Goal: Information Seeking & Learning: Check status

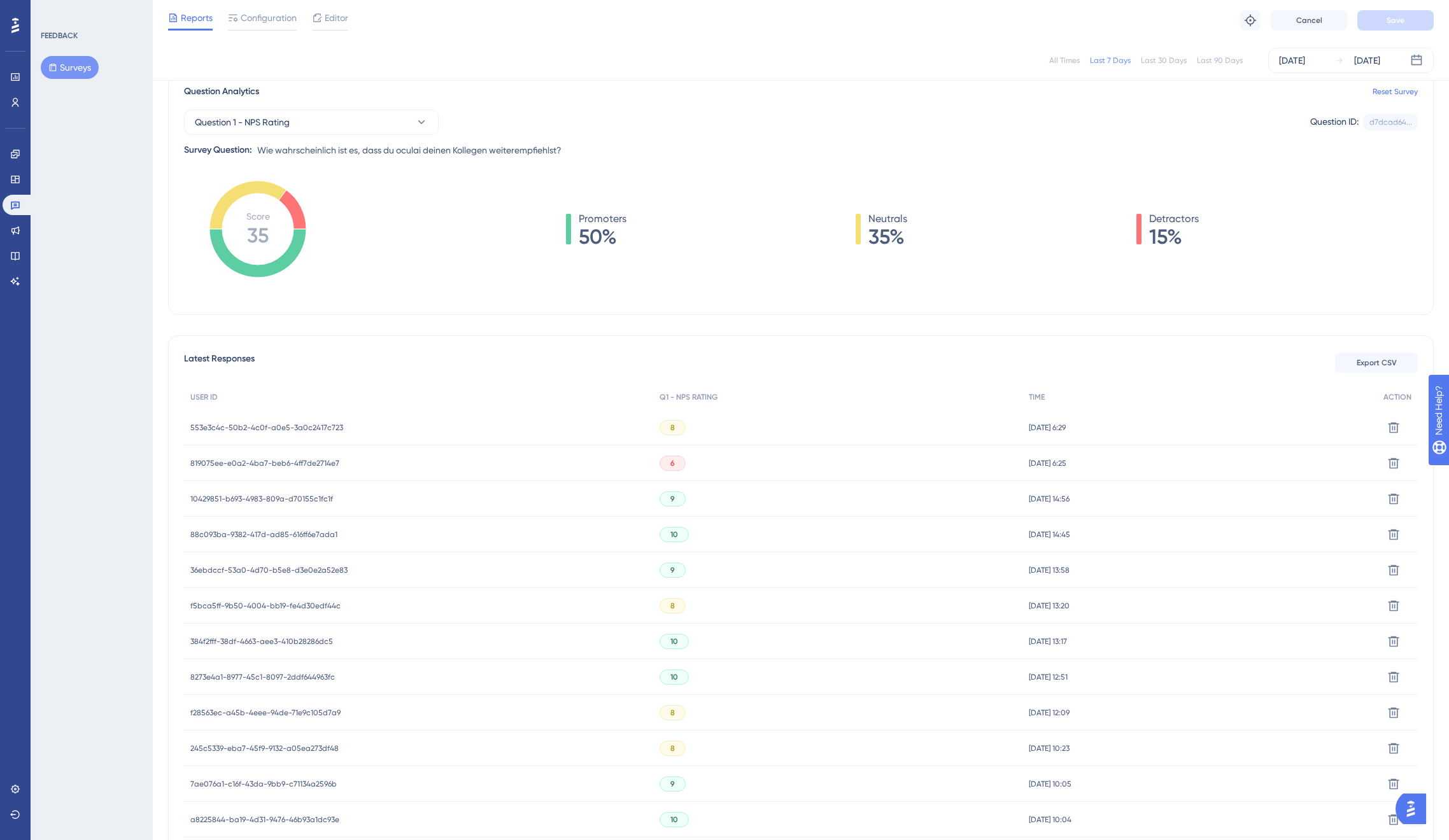
scroll to position [160, 0]
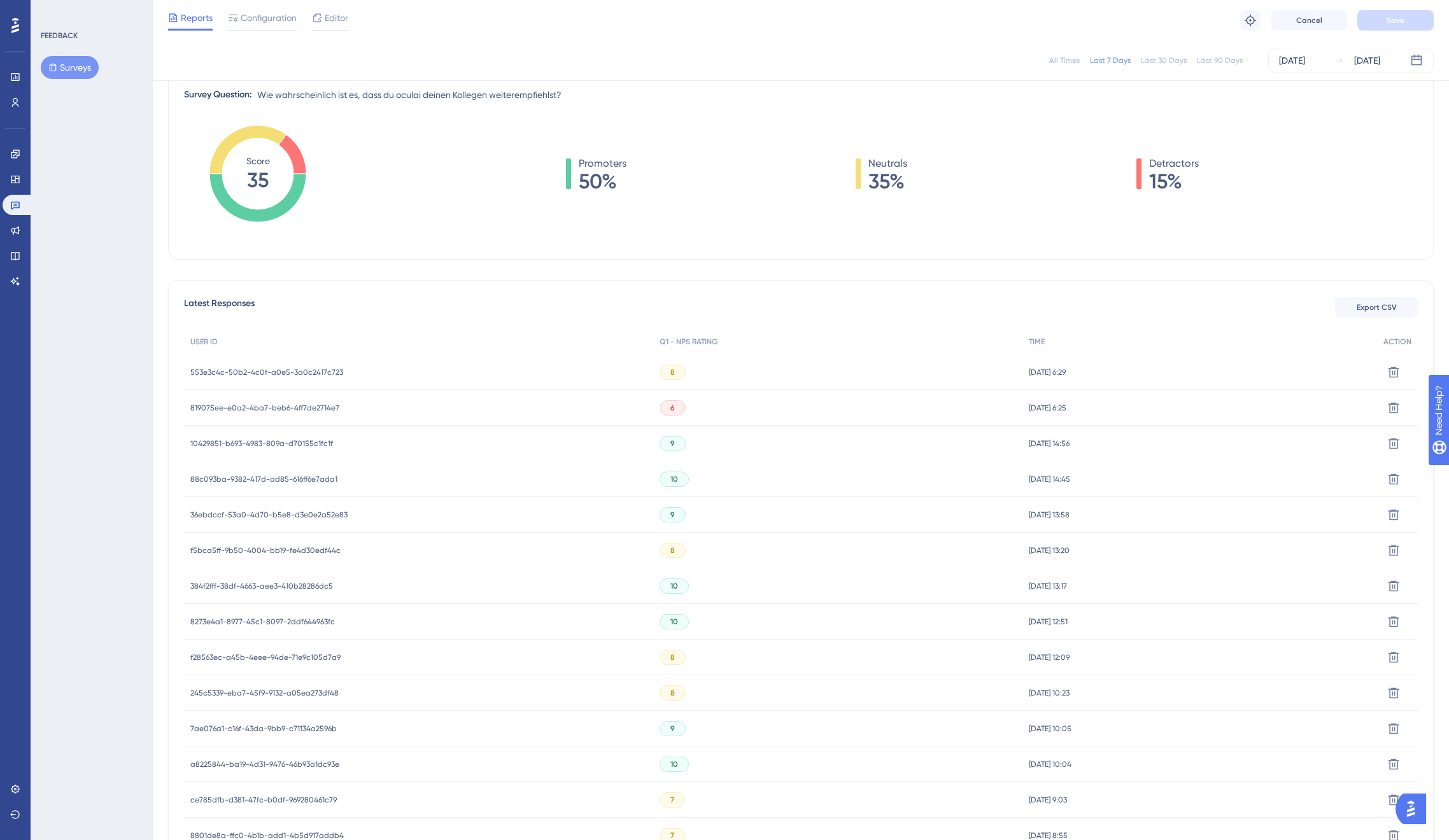
click at [276, 413] on div "819075ee-e0a2-4ba7-beb6-4ff7de2714e7 819075ee-e0a2-4ba7-beb6-4ff7de2714e7" at bounding box center [265, 408] width 149 height 36
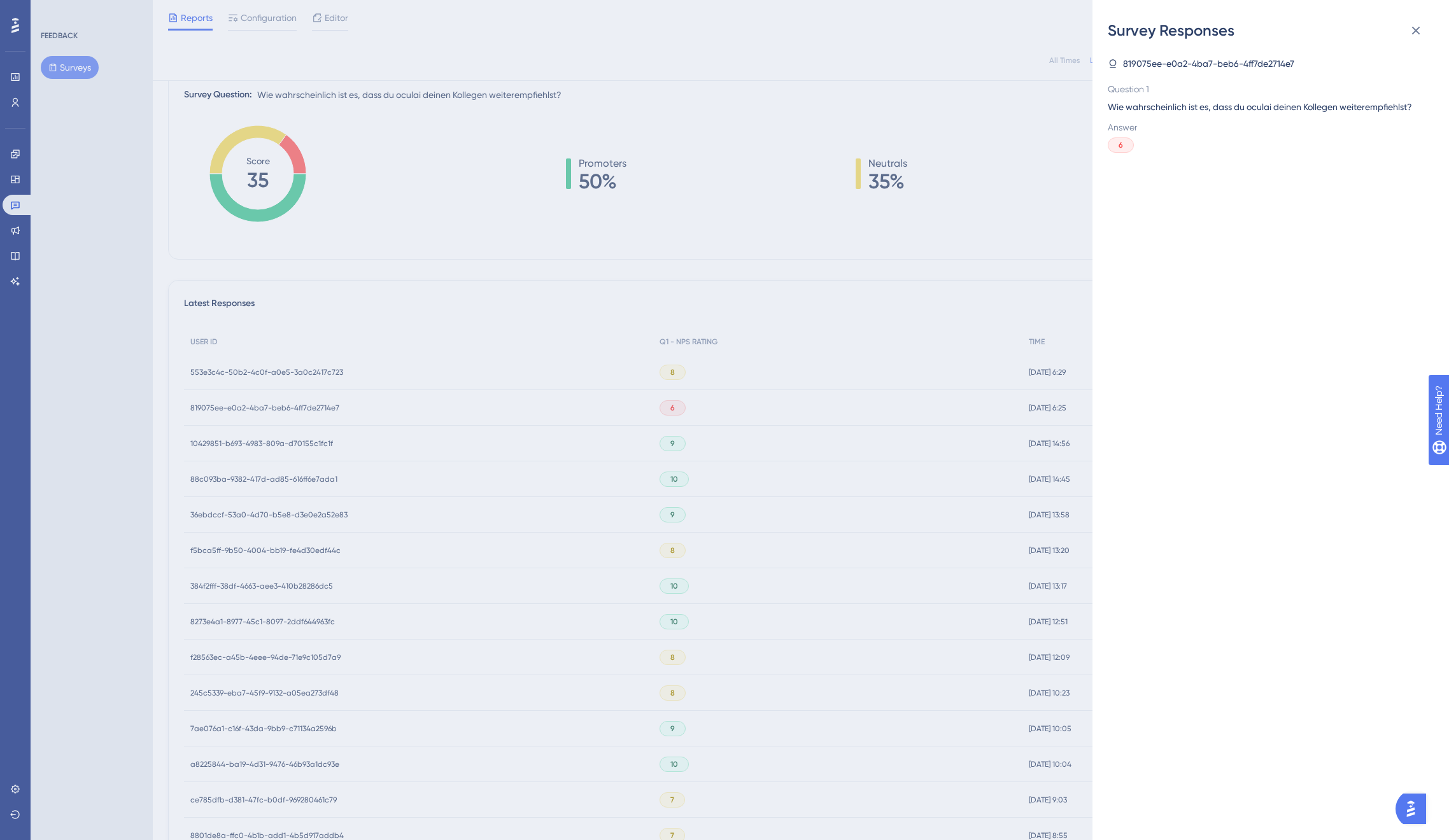
click at [276, 408] on div "Survey Responses 819075ee-e0a2-4ba7-beb6-4ff7de2714e7 Question 1 Wie wahrschein…" at bounding box center [724, 420] width 1449 height 840
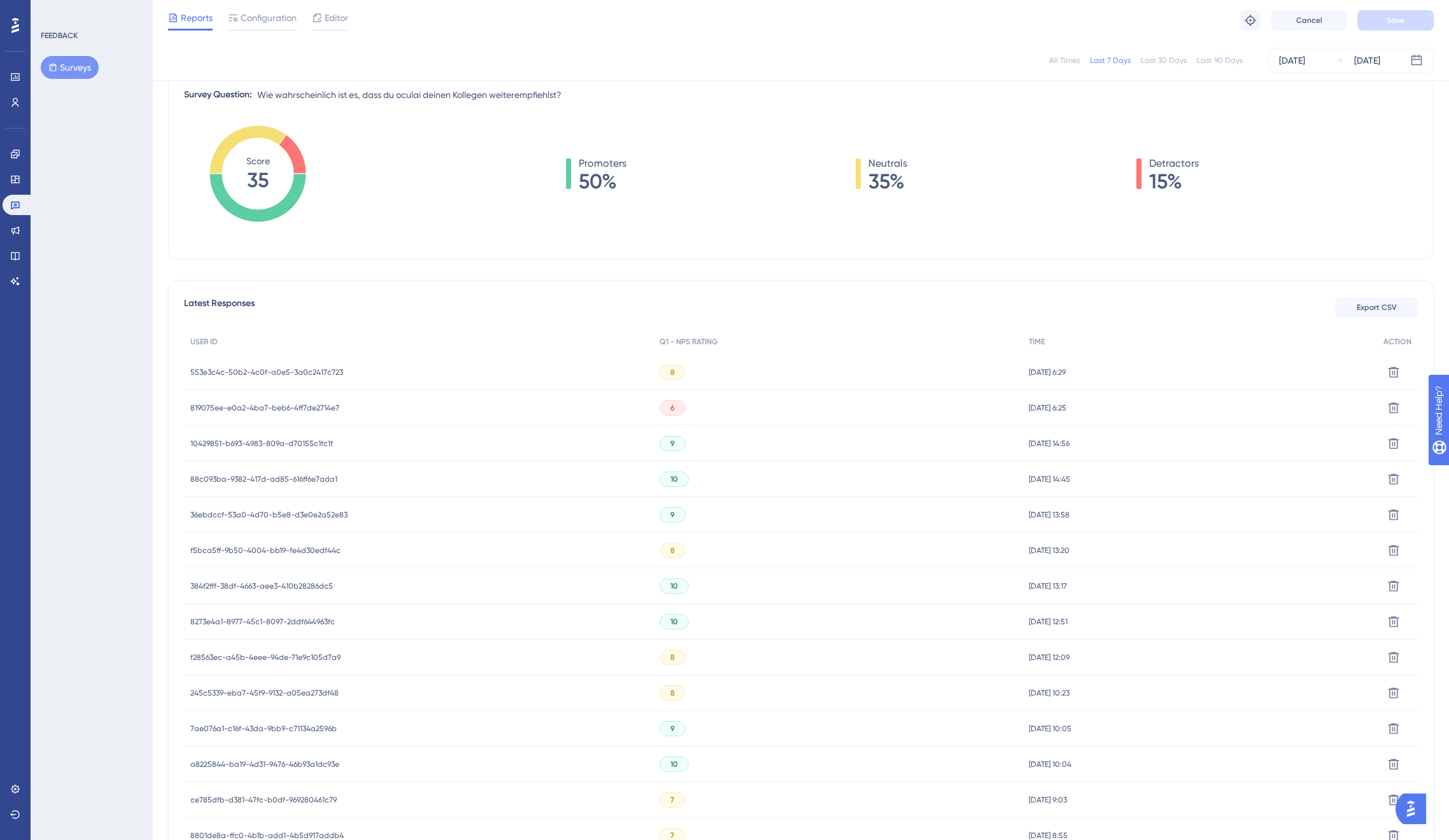
click at [271, 406] on span "819075ee-e0a2-4ba7-beb6-4ff7de2714e7" at bounding box center [265, 408] width 149 height 10
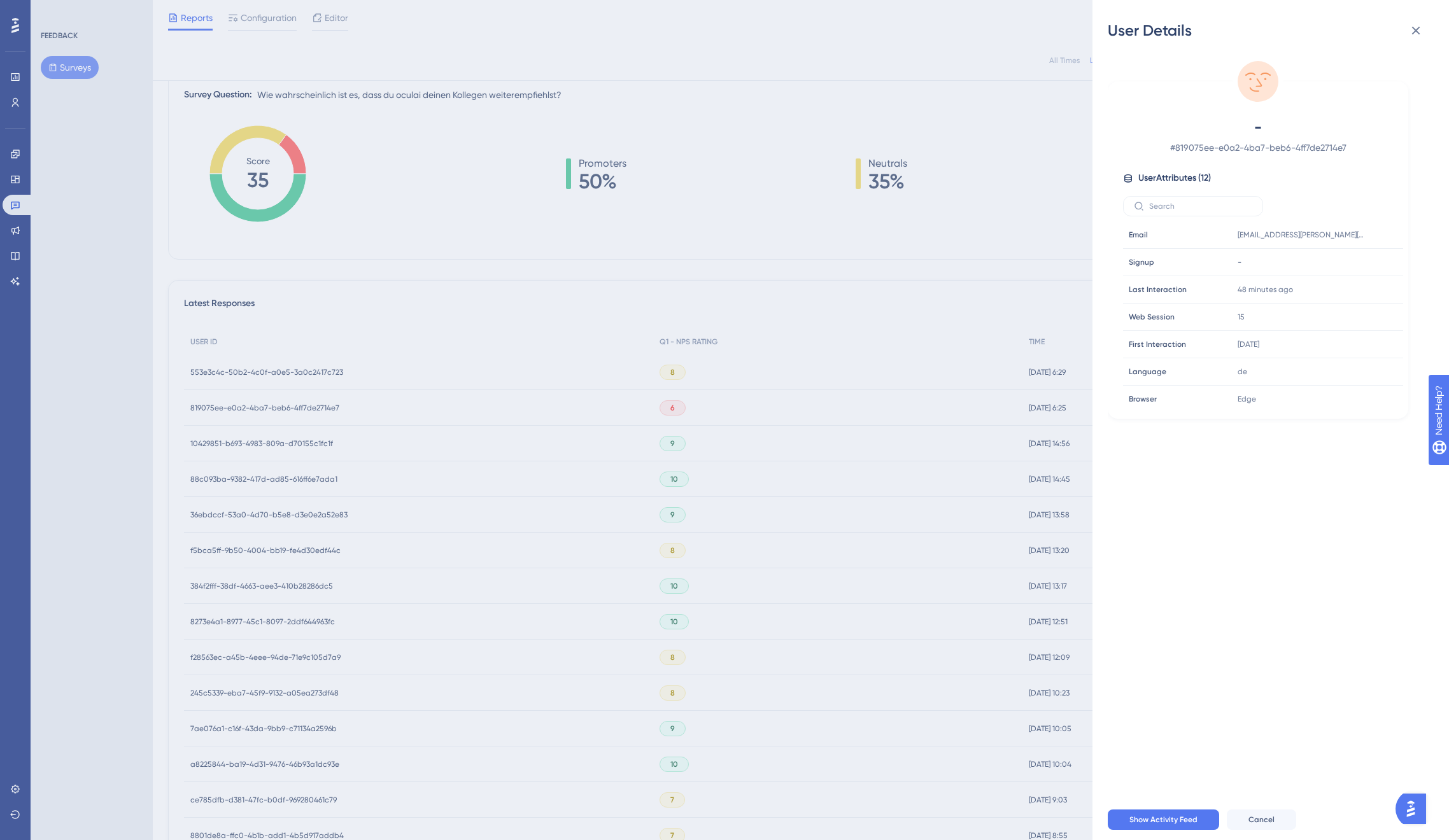
click at [271, 406] on div "User Details - # 819075ee-e0a2-4ba7-beb6-4ff7de2714e7 User Attributes ( 12 ) Em…" at bounding box center [724, 420] width 1449 height 840
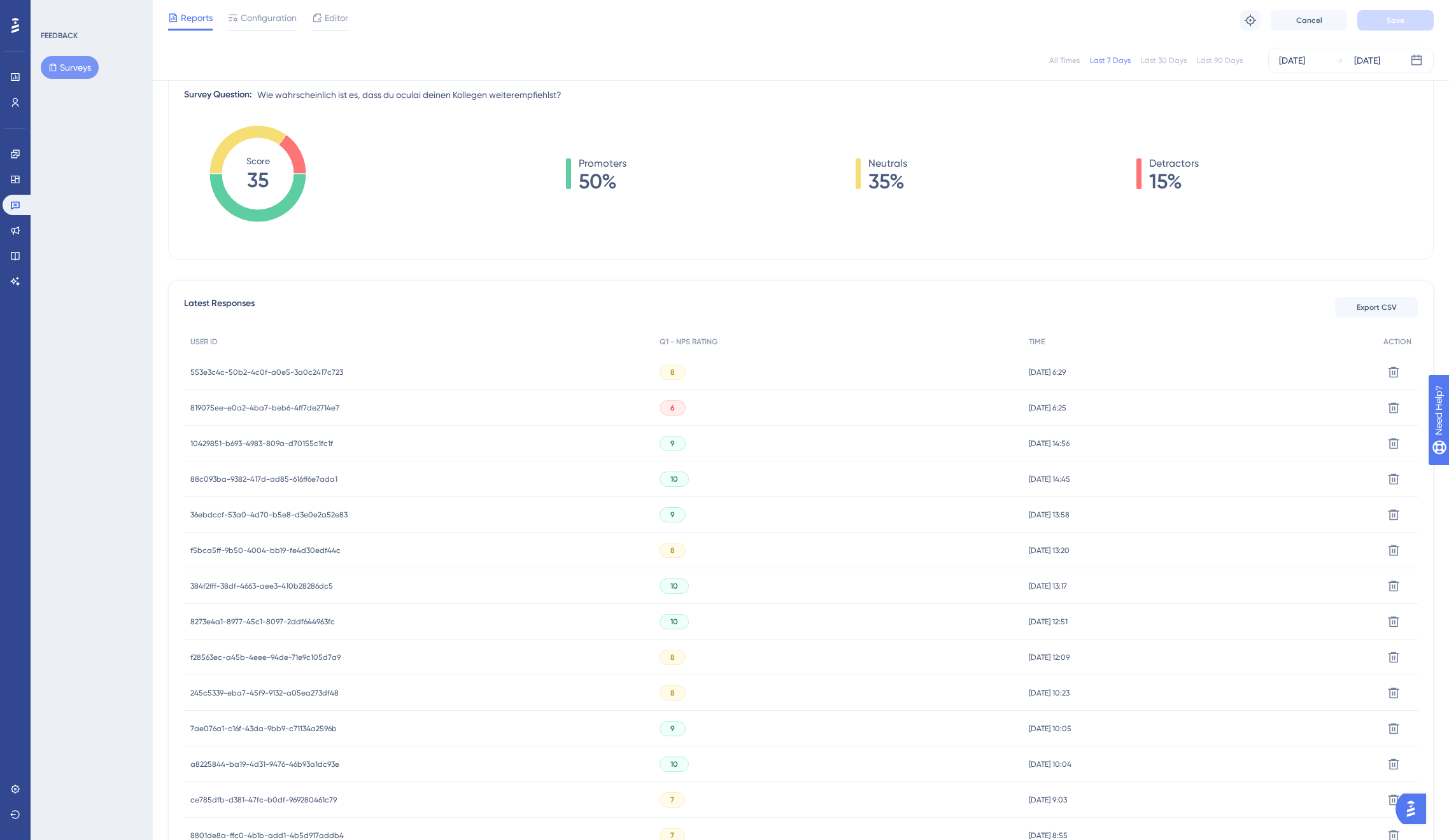
click at [248, 372] on span "553e3c4c-50b2-4c0f-a0e5-3a0c2417c723" at bounding box center [267, 372] width 153 height 10
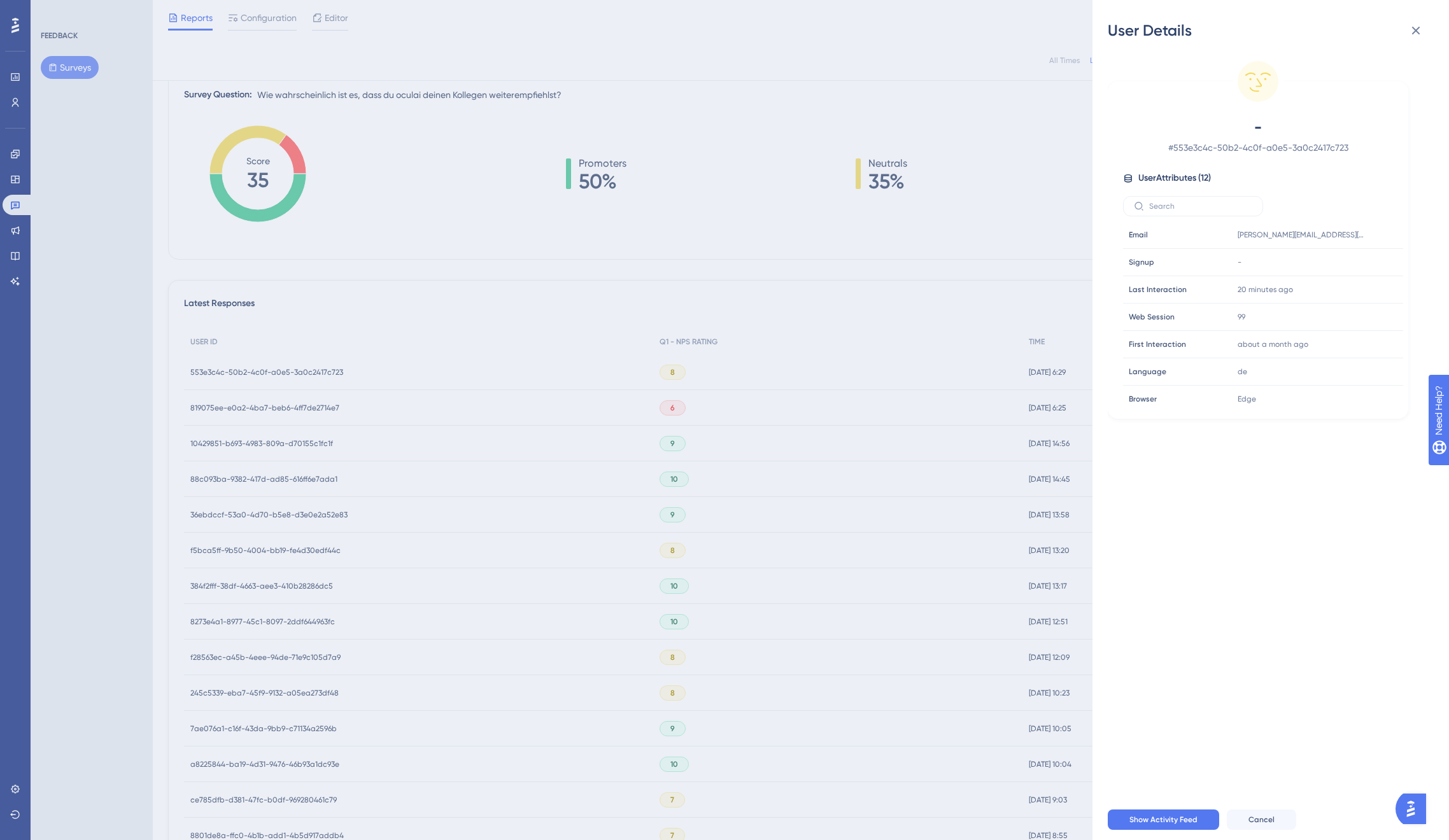
click at [248, 372] on div "User Details - # 553e3c4c-50b2-4c0f-a0e5-3a0c2417c723 User Attributes ( 12 ) Em…" at bounding box center [724, 420] width 1449 height 840
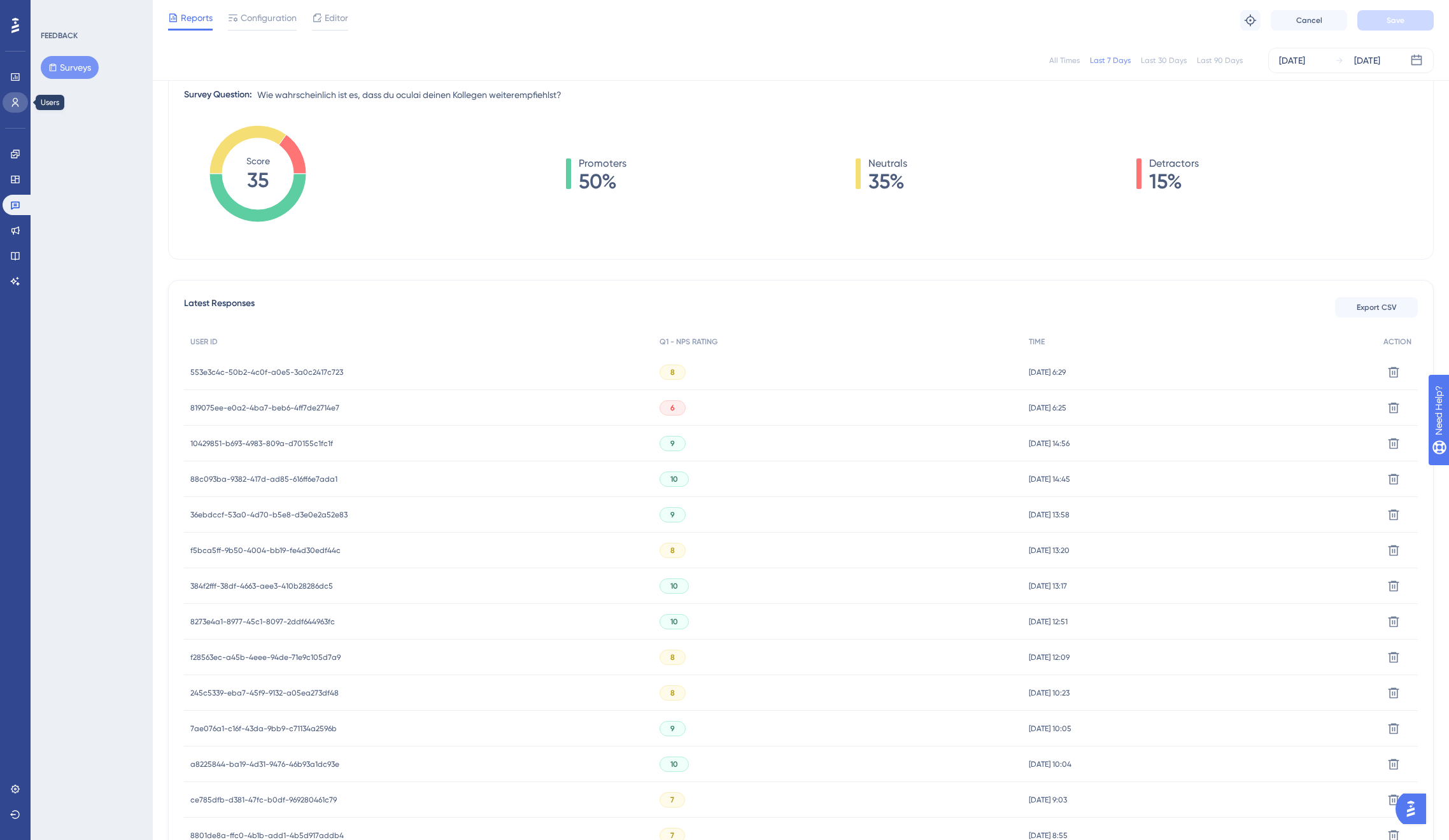
click at [21, 108] on link at bounding box center [16, 102] width 26 height 21
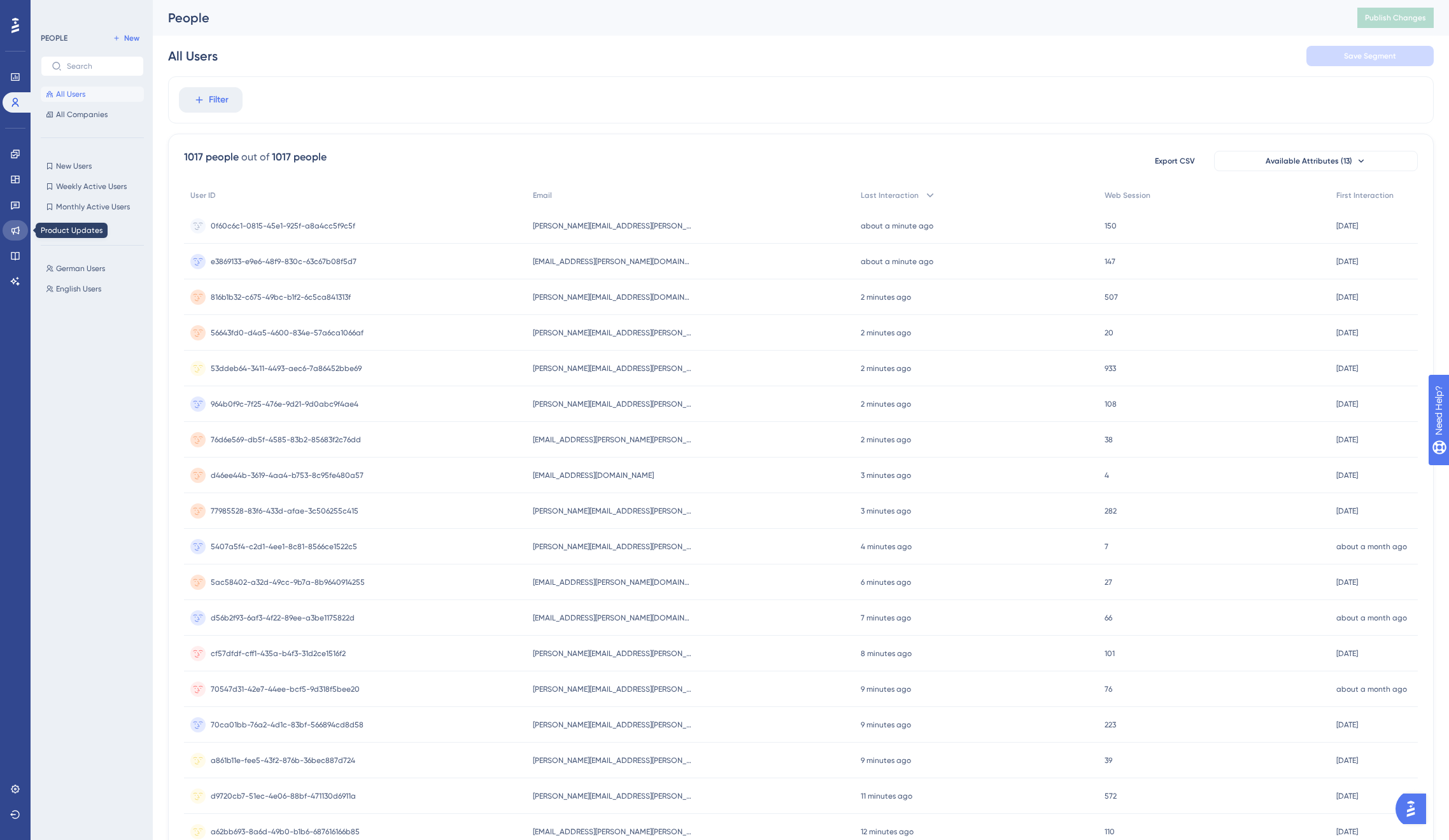
click at [21, 226] on link at bounding box center [16, 230] width 26 height 21
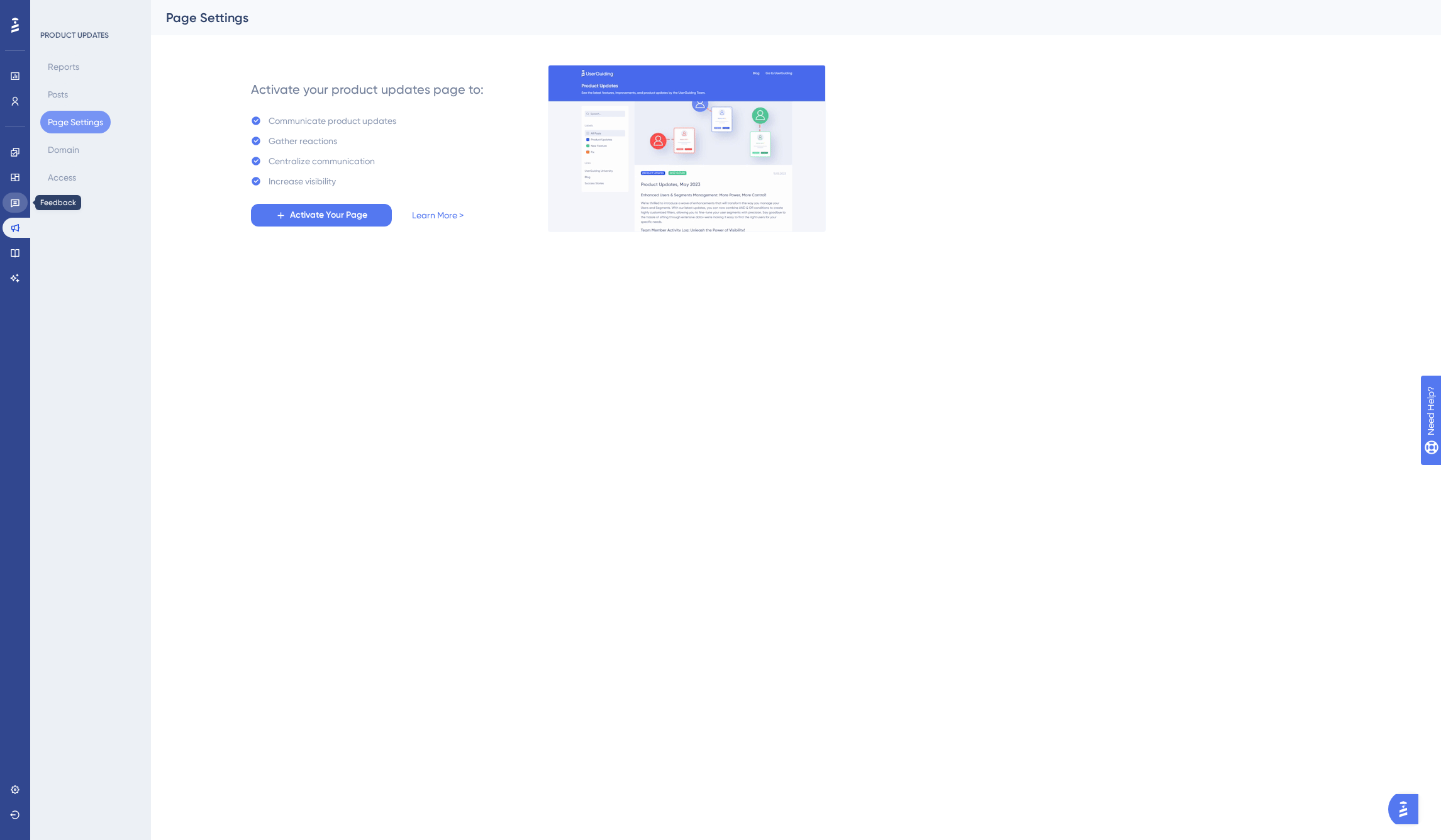
click at [14, 198] on icon at bounding box center [15, 202] width 10 height 10
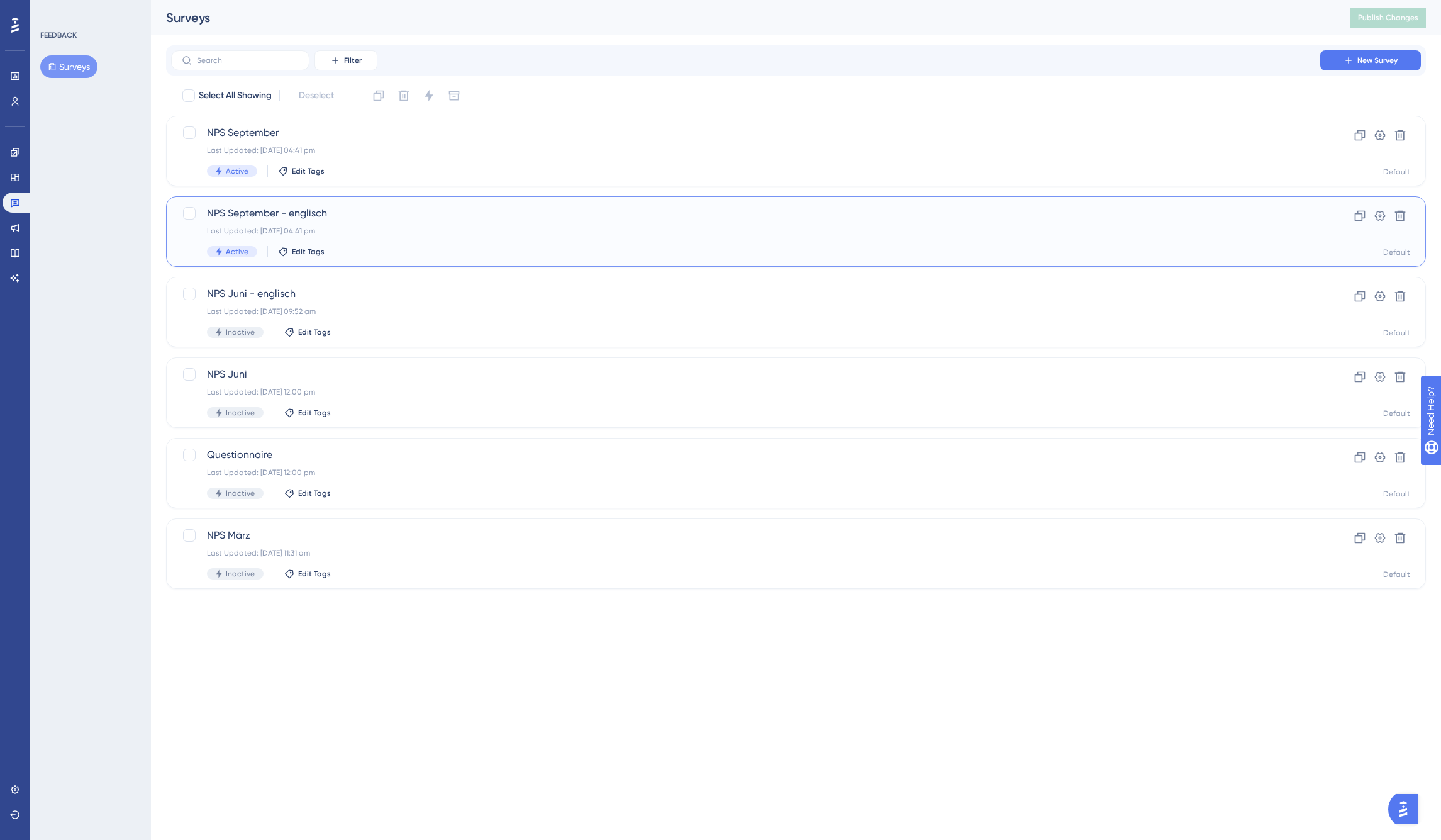
click at [343, 208] on span "NPS September - englisch" at bounding box center [745, 213] width 1078 height 15
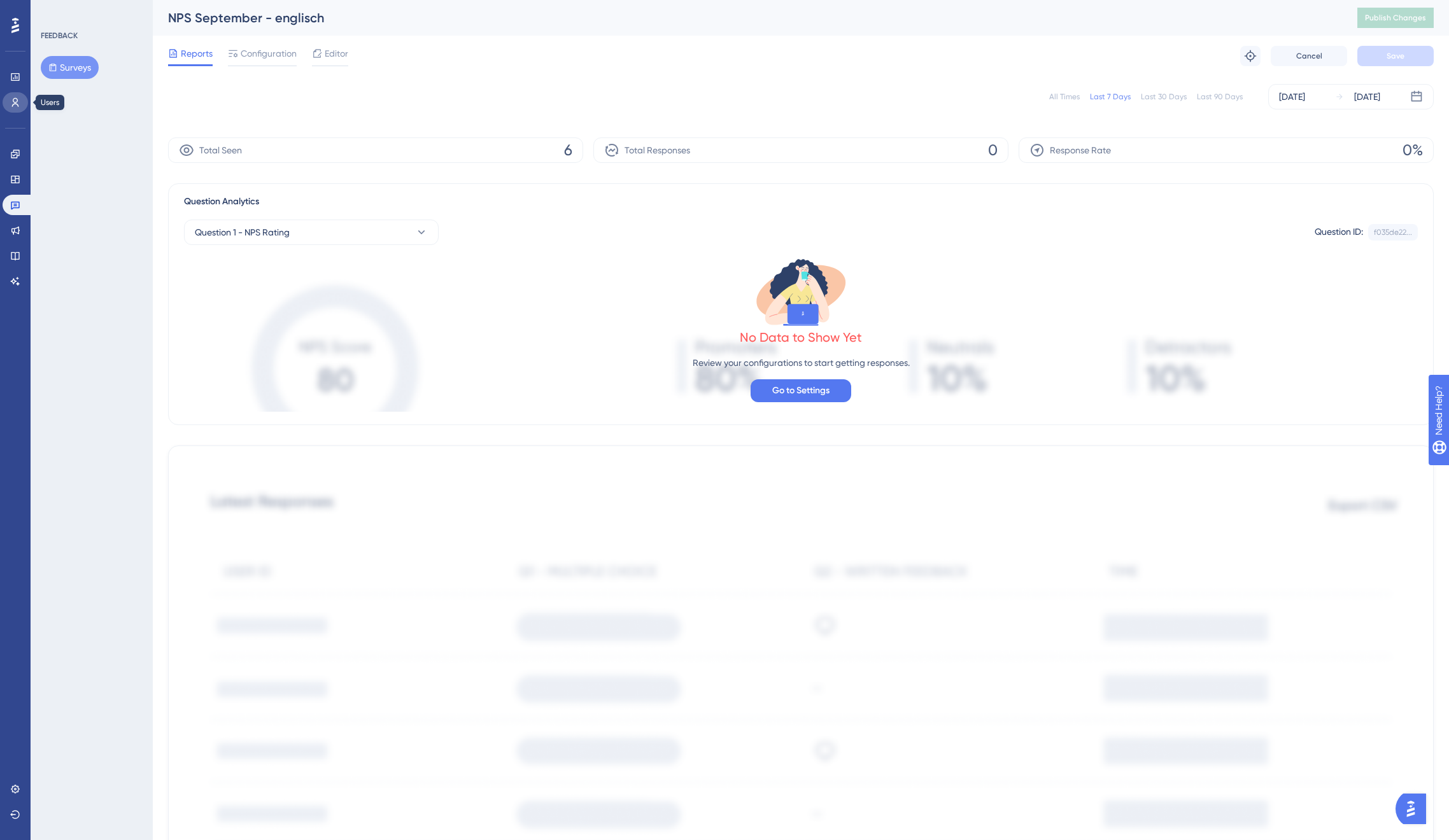
click at [14, 109] on link at bounding box center [16, 102] width 26 height 21
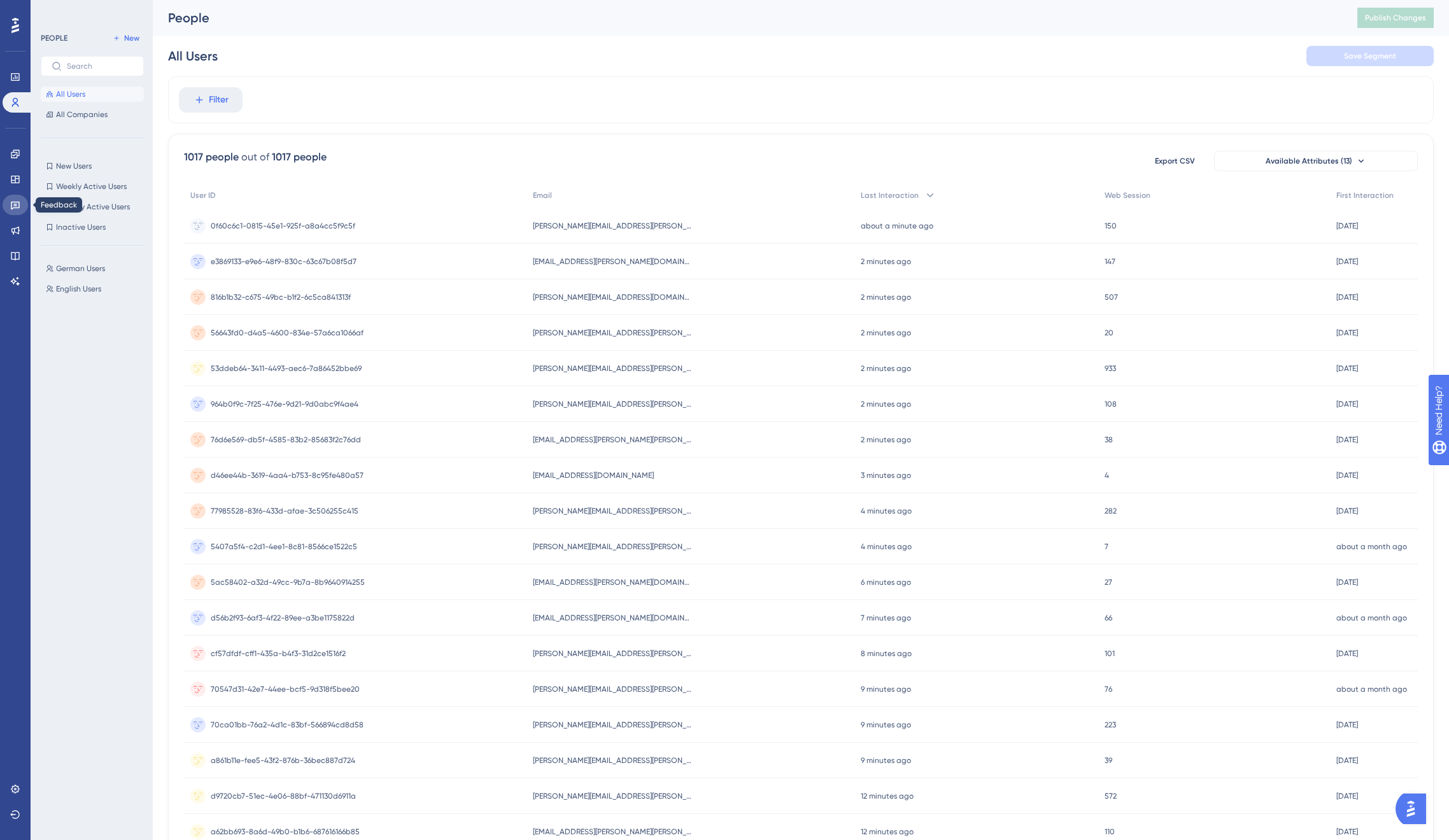
click at [15, 209] on icon at bounding box center [15, 204] width 10 height 10
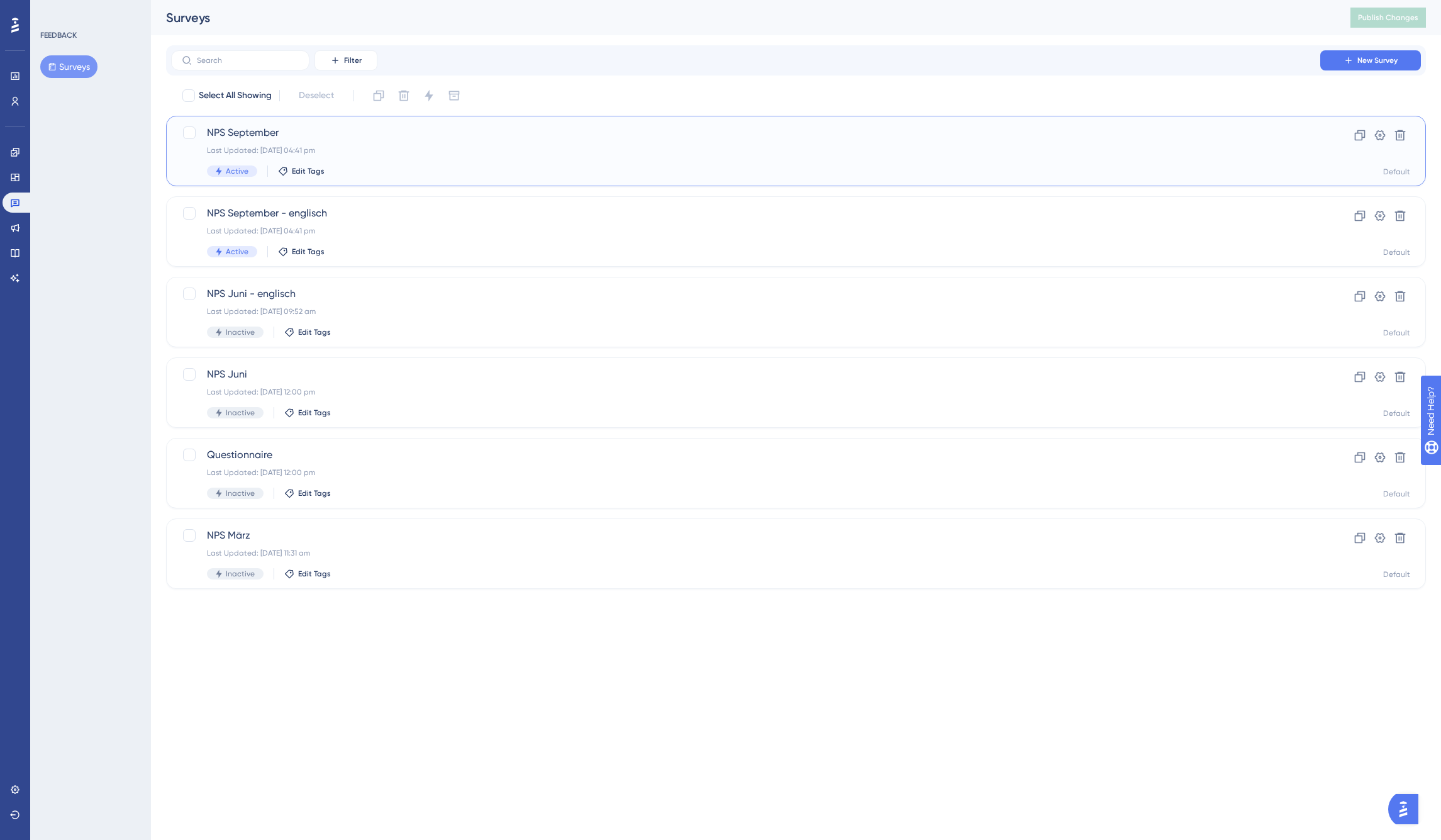
click at [263, 126] on span "NPS September" at bounding box center [745, 132] width 1078 height 15
